Goal: Transaction & Acquisition: Purchase product/service

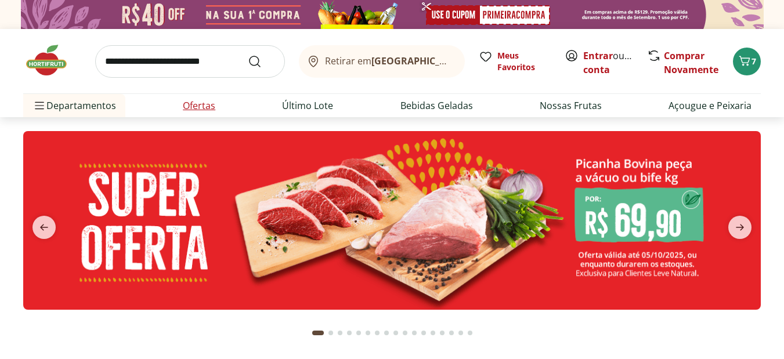
click at [199, 105] on link "Ofertas" at bounding box center [199, 106] width 33 height 14
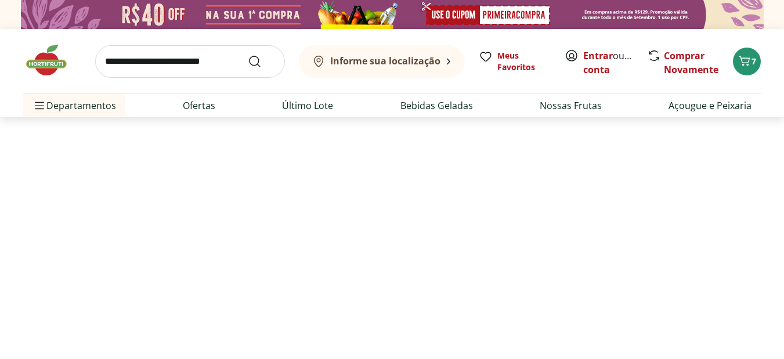
select select "**********"
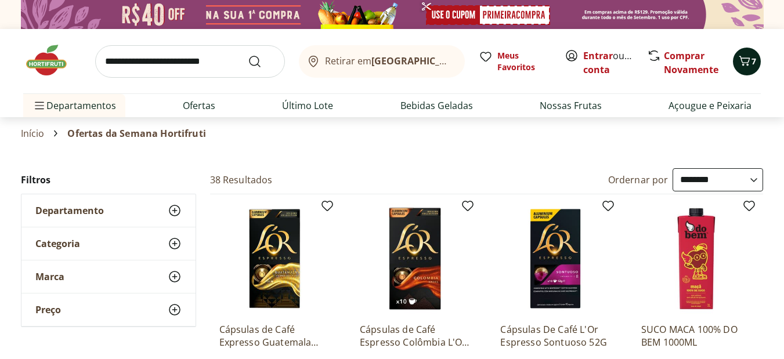
click at [739, 73] on button "7" at bounding box center [747, 62] width 28 height 28
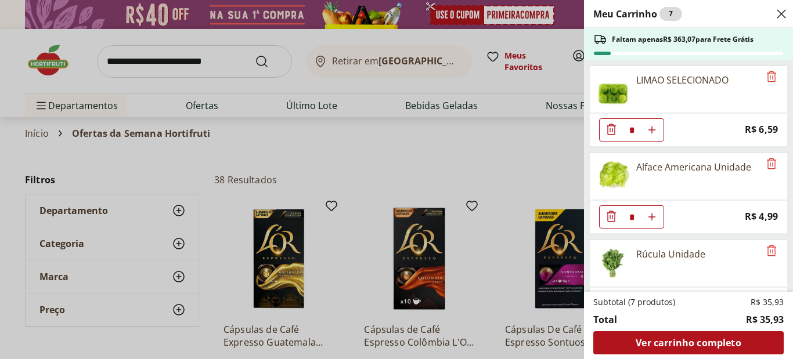
click at [607, 126] on icon "Diminuir Quantidade" at bounding box center [611, 129] width 9 height 11
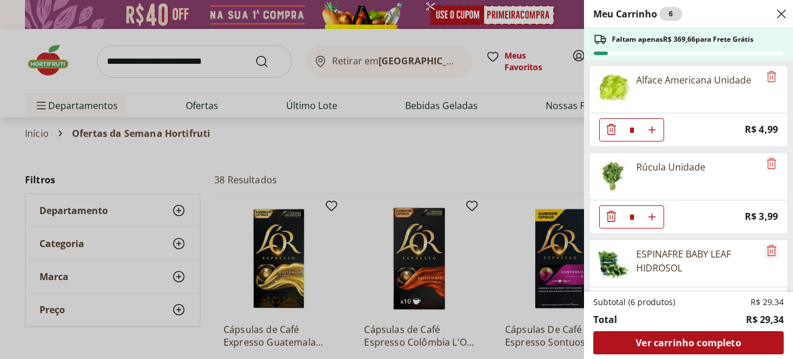
click at [768, 251] on icon "Remove" at bounding box center [771, 250] width 9 height 11
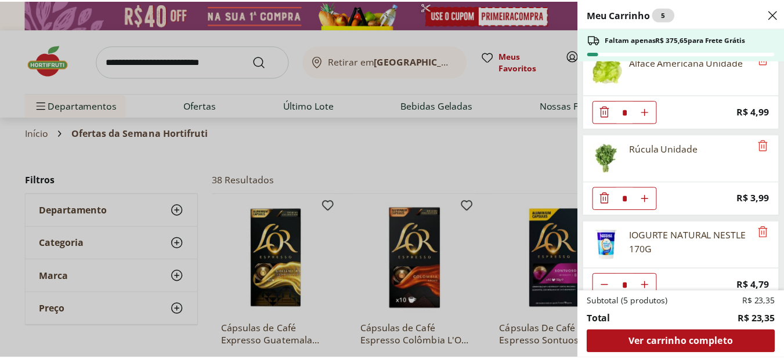
scroll to position [34, 0]
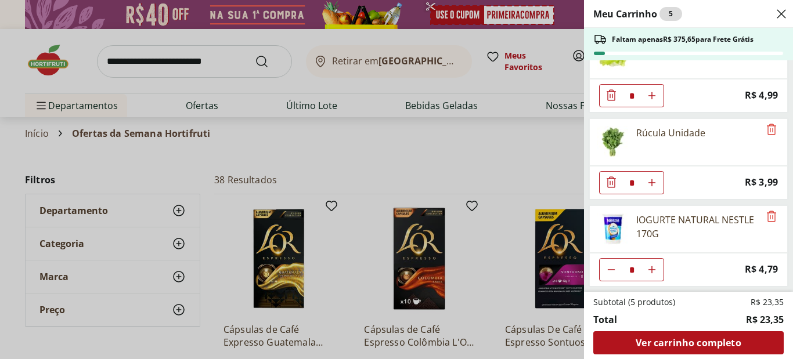
drag, startPoint x: 792, startPoint y: 262, endPoint x: 789, endPoint y: 278, distance: 15.9
click at [784, 278] on div "Meu Carrinho 5 Faltam apenas R$ 375,65 para Frete Grátis Alface Americana Unida…" at bounding box center [688, 179] width 209 height 359
click at [482, 136] on div "Meu Carrinho 5 Faltam apenas R$ 375,65 para Frete Grátis Alface Americana Unida…" at bounding box center [396, 179] width 793 height 359
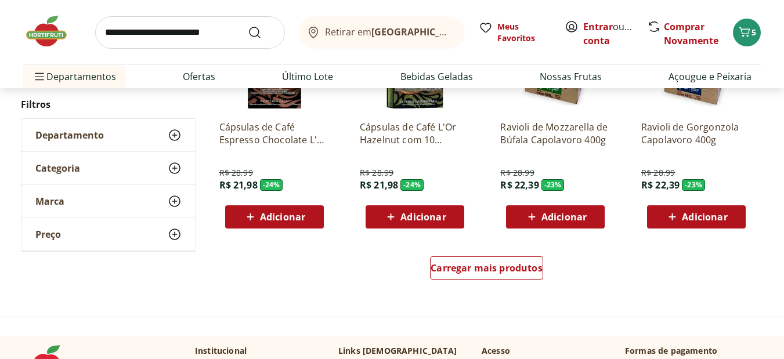
scroll to position [778, 0]
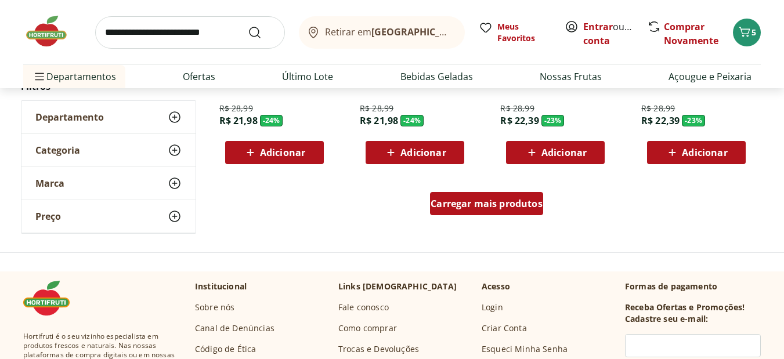
click at [479, 197] on div "Carregar mais produtos" at bounding box center [486, 203] width 113 height 23
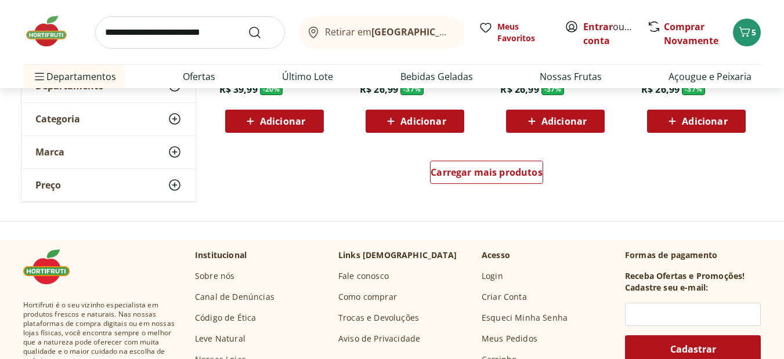
scroll to position [1605, 0]
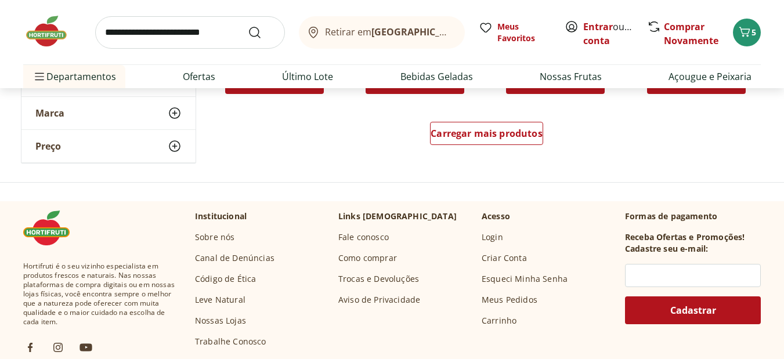
click at [471, 120] on div "Carregar mais produtos" at bounding box center [487, 136] width 563 height 56
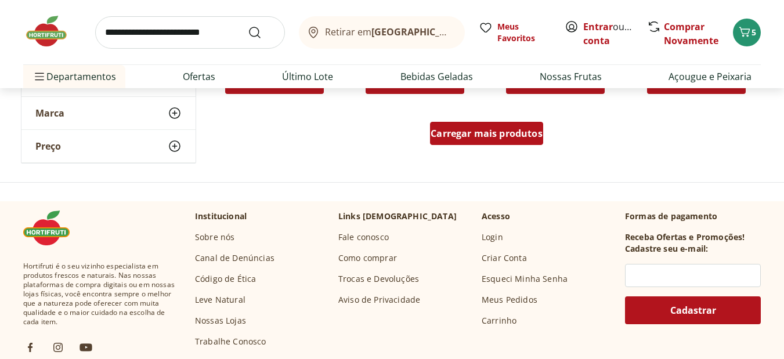
click at [471, 135] on span "Carregar mais produtos" at bounding box center [487, 133] width 112 height 9
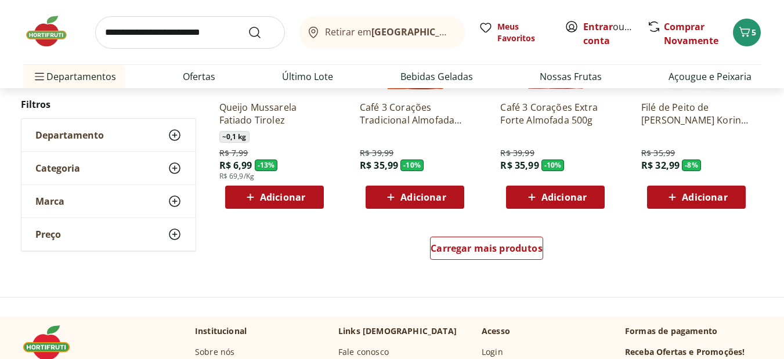
scroll to position [2286, 0]
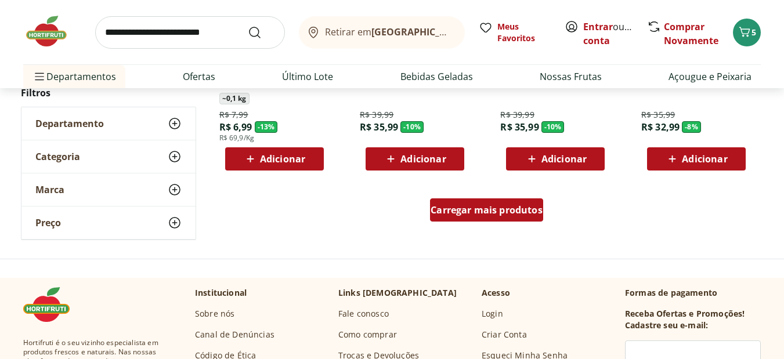
click at [484, 218] on div "Carregar mais produtos" at bounding box center [486, 210] width 113 height 23
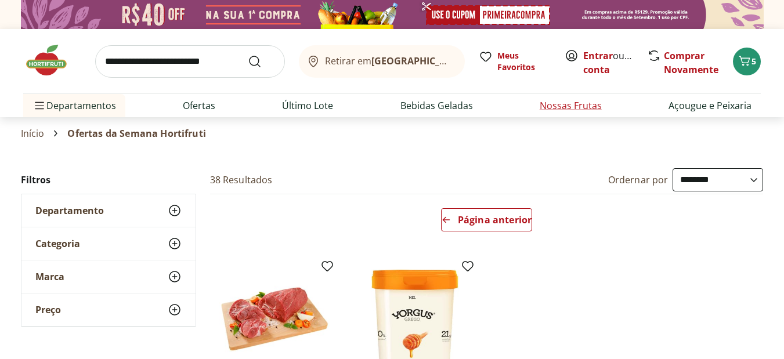
click at [598, 101] on link "Nossas Frutas" at bounding box center [571, 106] width 62 height 14
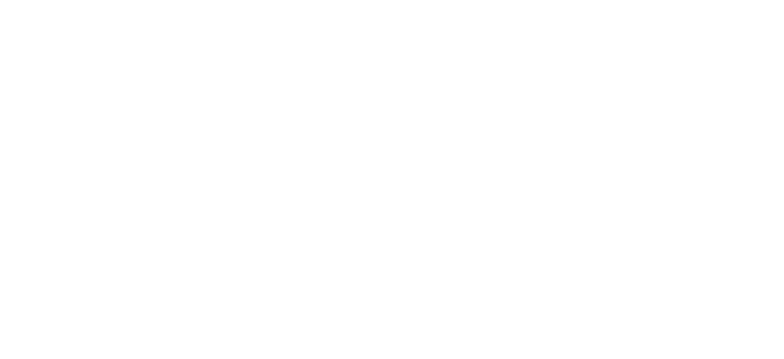
select select "**********"
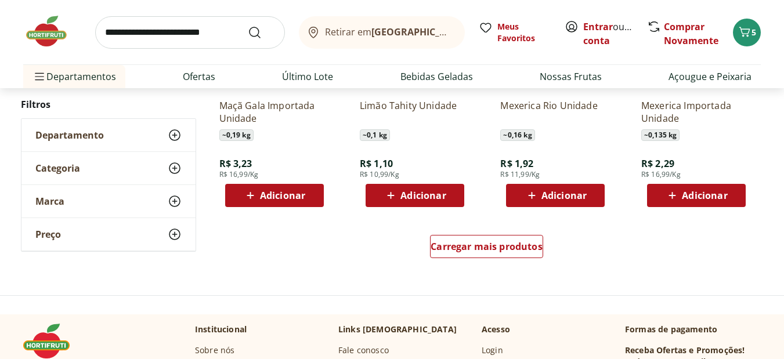
scroll to position [742, 0]
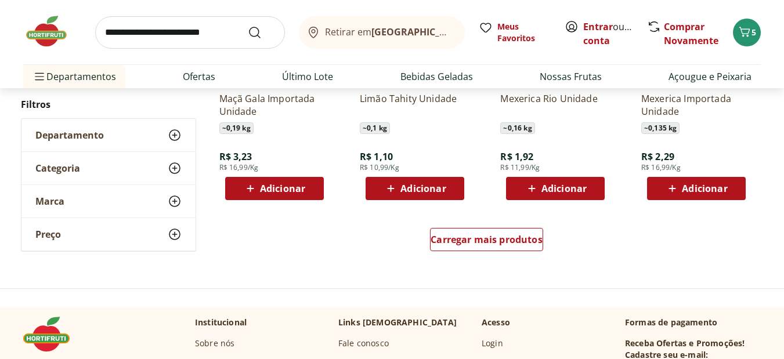
click at [478, 226] on div "Carregar mais produtos" at bounding box center [487, 242] width 563 height 56
click at [474, 233] on div "Carregar mais produtos" at bounding box center [486, 239] width 113 height 23
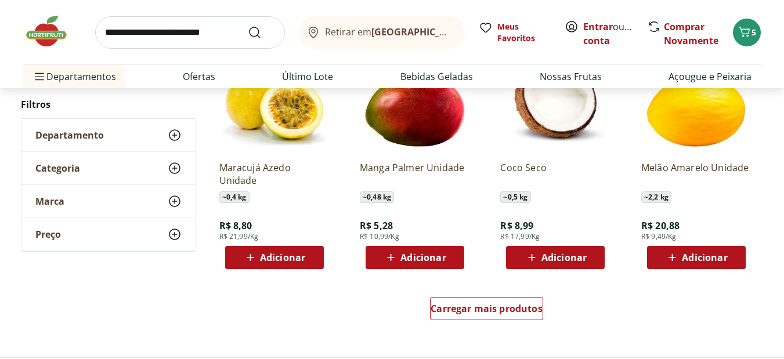
scroll to position [1492, 0]
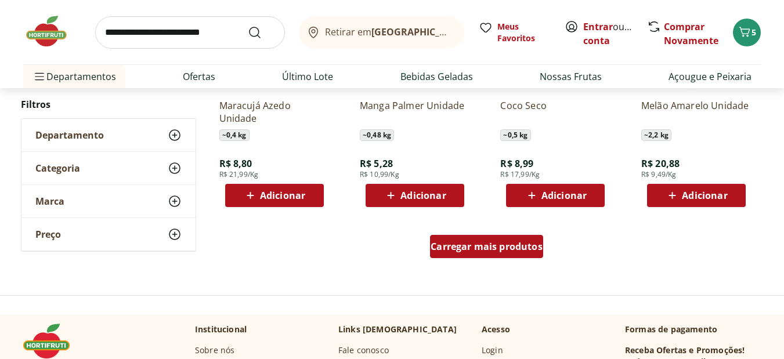
click at [496, 247] on span "Carregar mais produtos" at bounding box center [487, 246] width 112 height 9
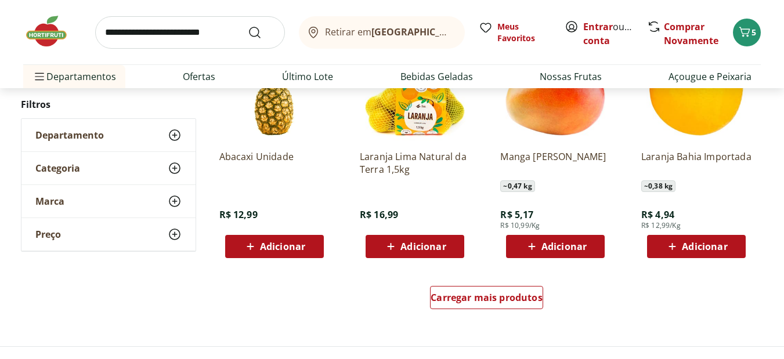
scroll to position [2216, 0]
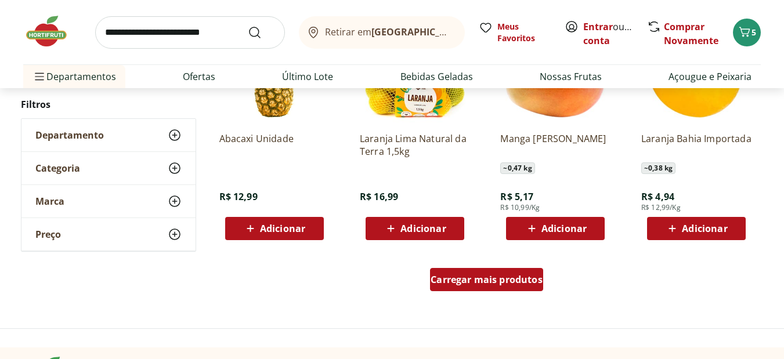
click at [452, 279] on span "Carregar mais produtos" at bounding box center [487, 279] width 112 height 9
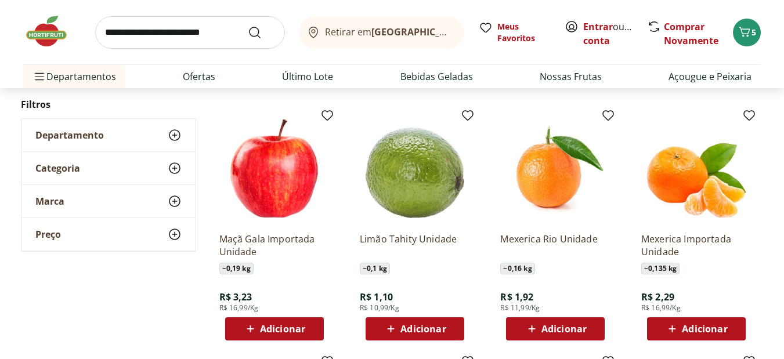
scroll to position [576, 0]
